Goal: Register for event/course

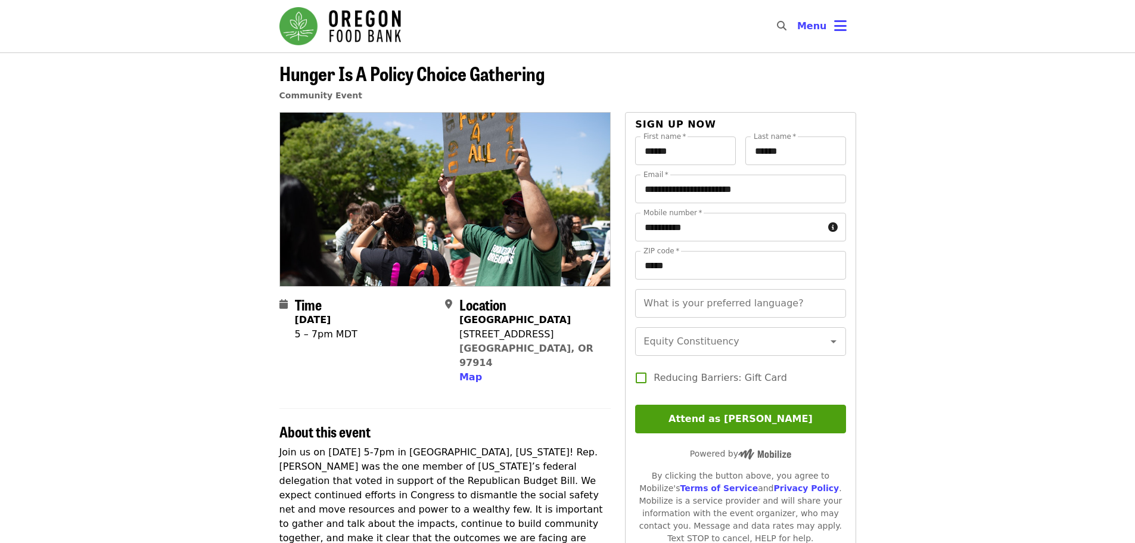
click at [342, 23] on img "Main navigation" at bounding box center [340, 26] width 122 height 38
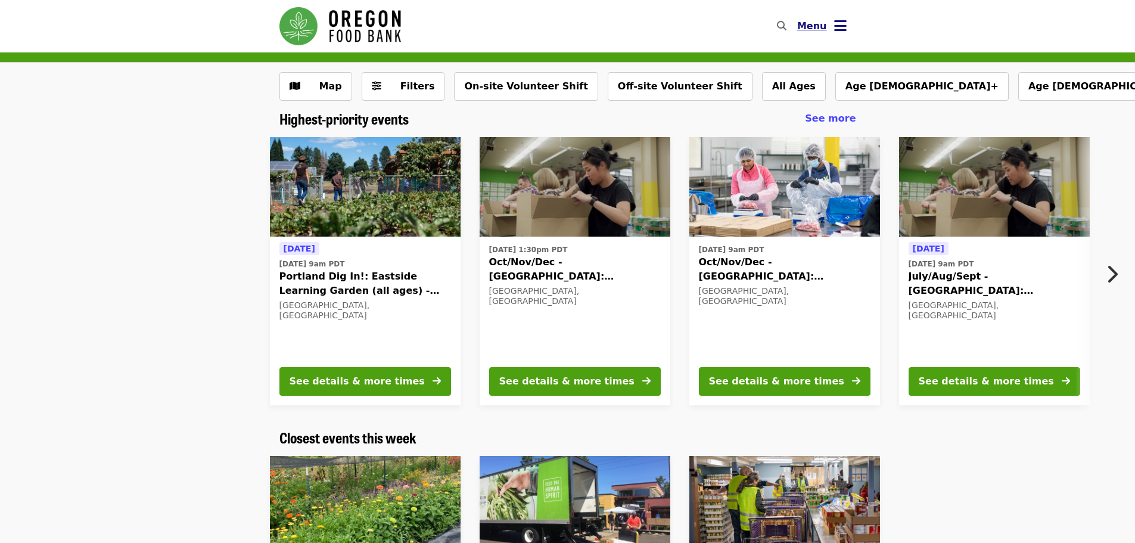
click at [840, 21] on icon "bars icon" at bounding box center [840, 25] width 13 height 17
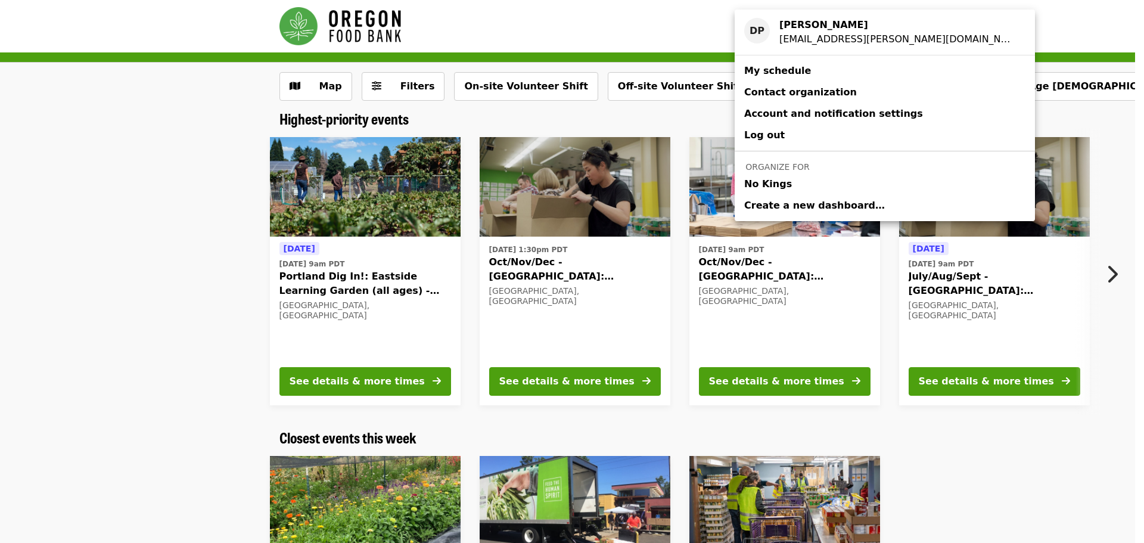
click at [984, 102] on div "Account menu" at bounding box center [572, 271] width 1144 height 543
